Goal: Task Accomplishment & Management: Manage account settings

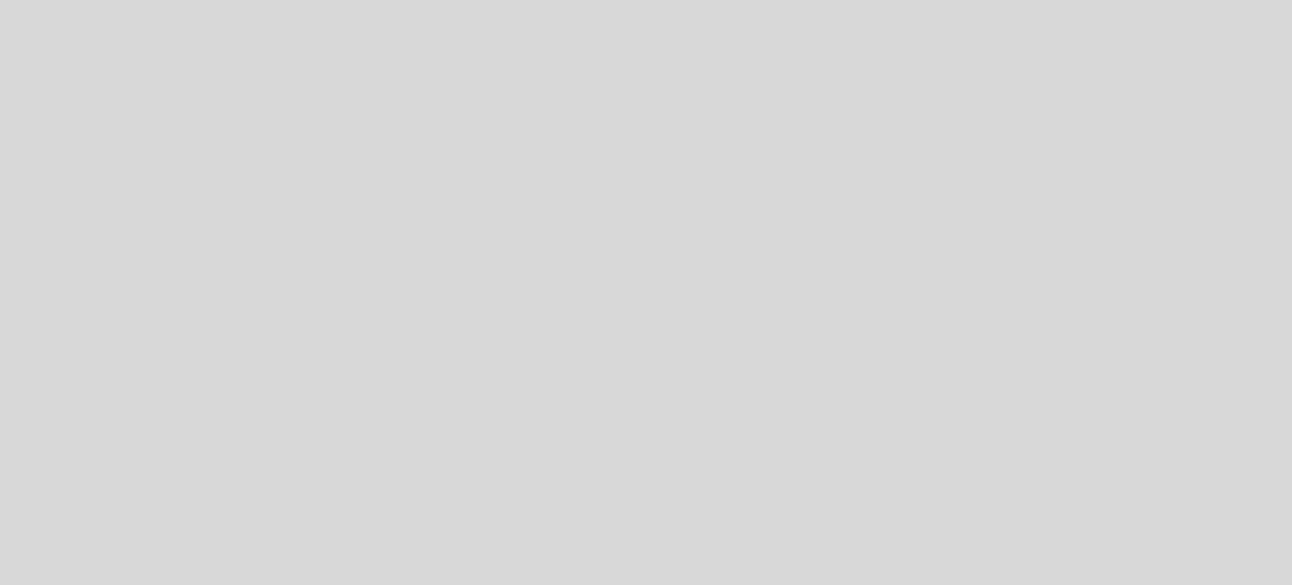
select select "es"
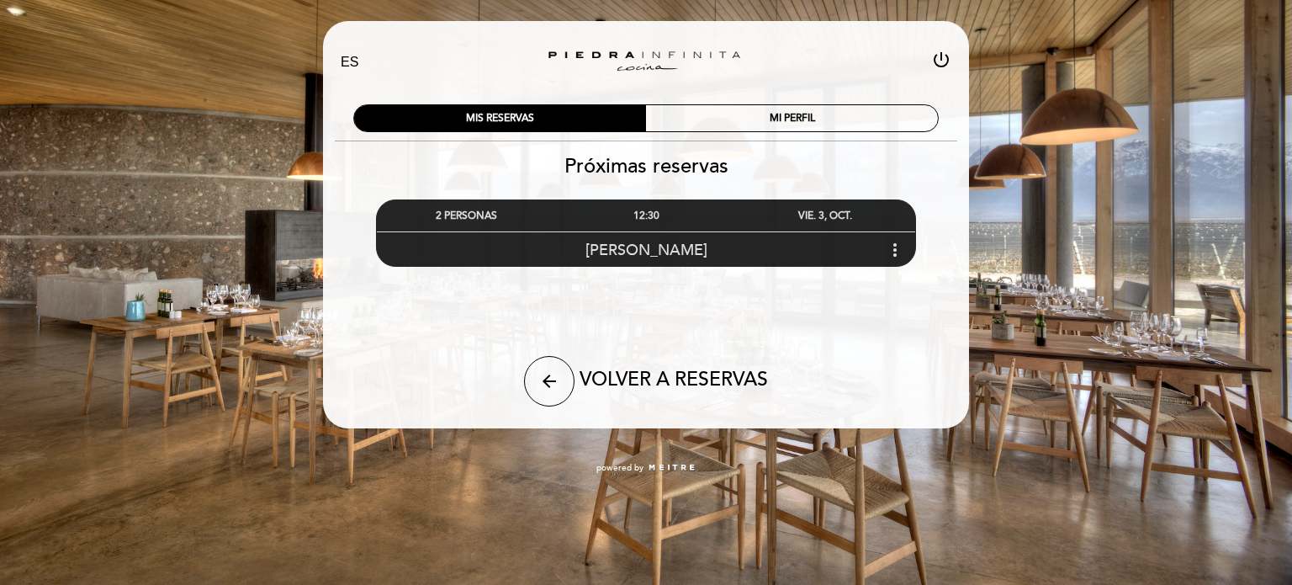
click at [896, 248] on icon "more_vert" at bounding box center [895, 250] width 20 height 20
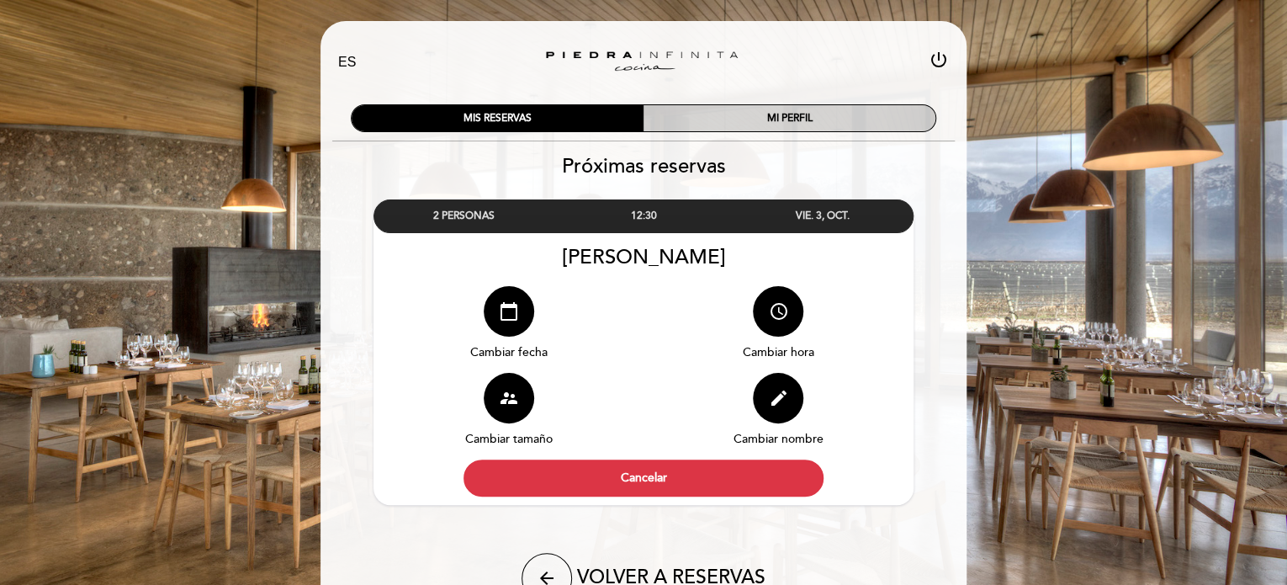
click at [772, 124] on div "MI PERFIL" at bounding box center [790, 118] width 292 height 26
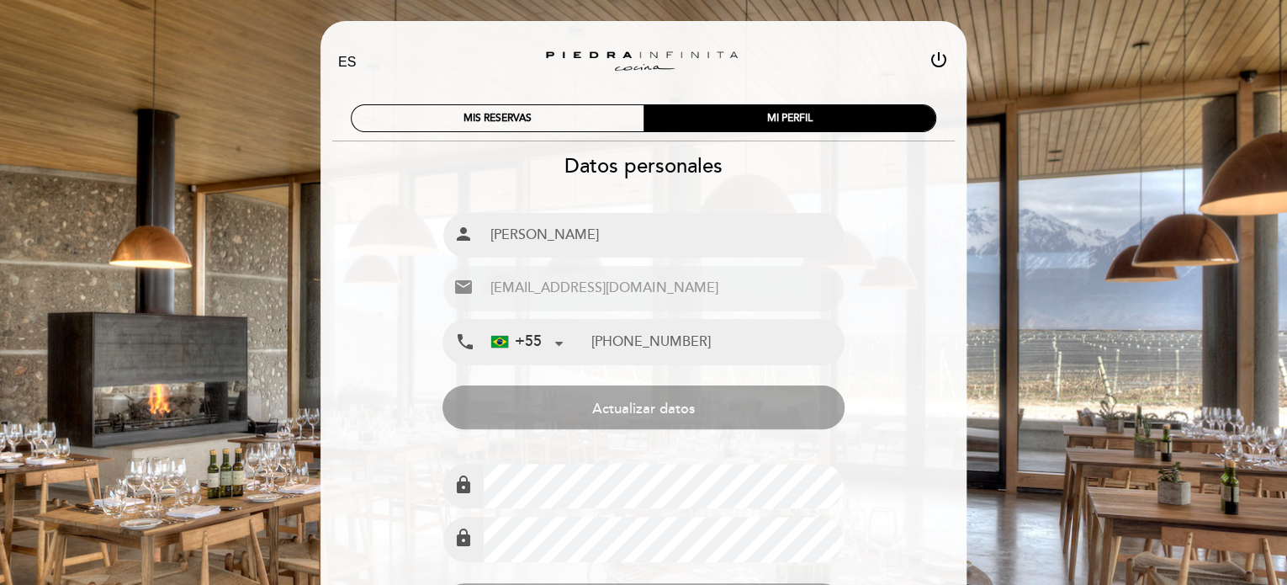
click at [931, 58] on icon "power_settings_new" at bounding box center [939, 60] width 20 height 20
select select "es"
